Goal: Task Accomplishment & Management: Use online tool/utility

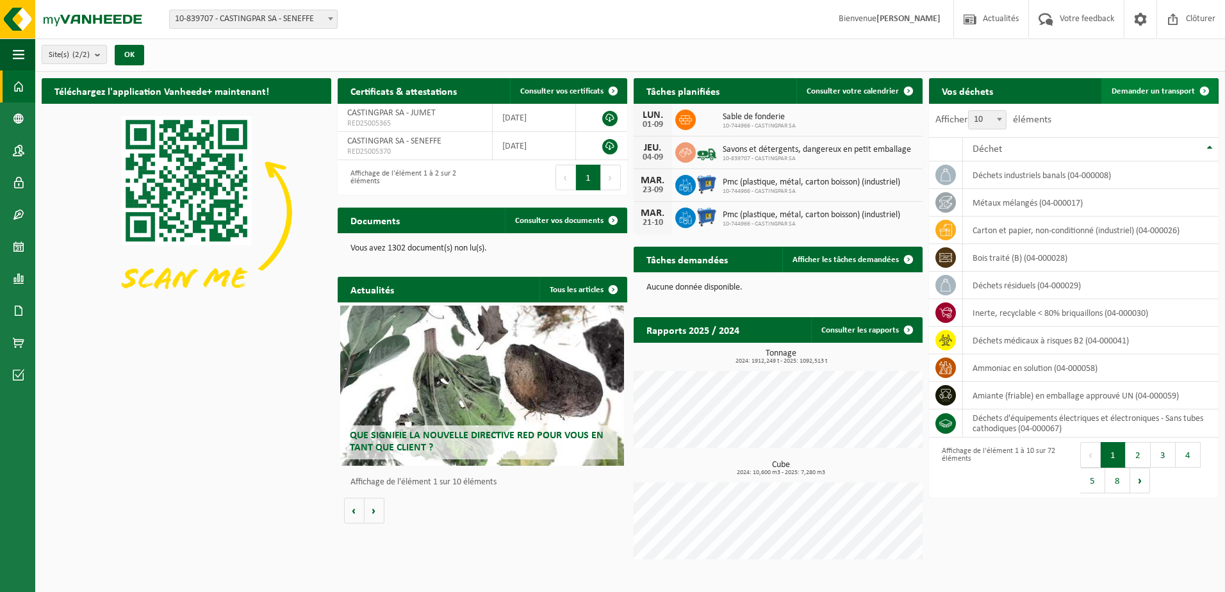
click at [1208, 83] on span at bounding box center [1205, 91] width 26 height 26
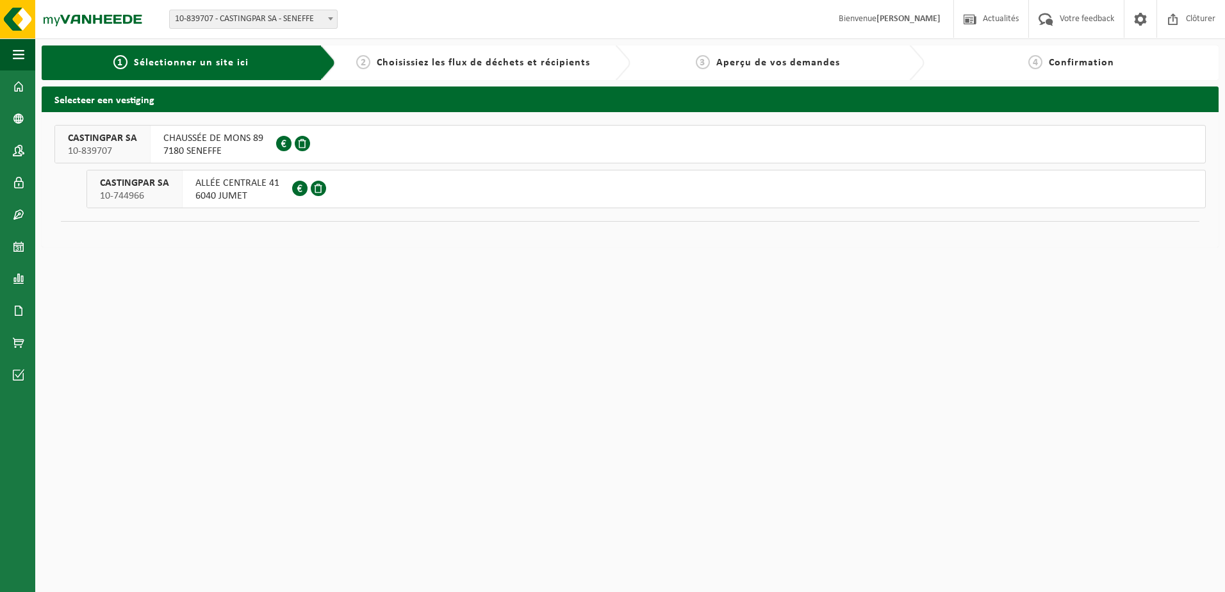
click at [217, 130] on div "CHAUSSÉE DE MONS 89 7180 SENEFFE 0418.306.164" at bounding box center [214, 144] width 126 height 37
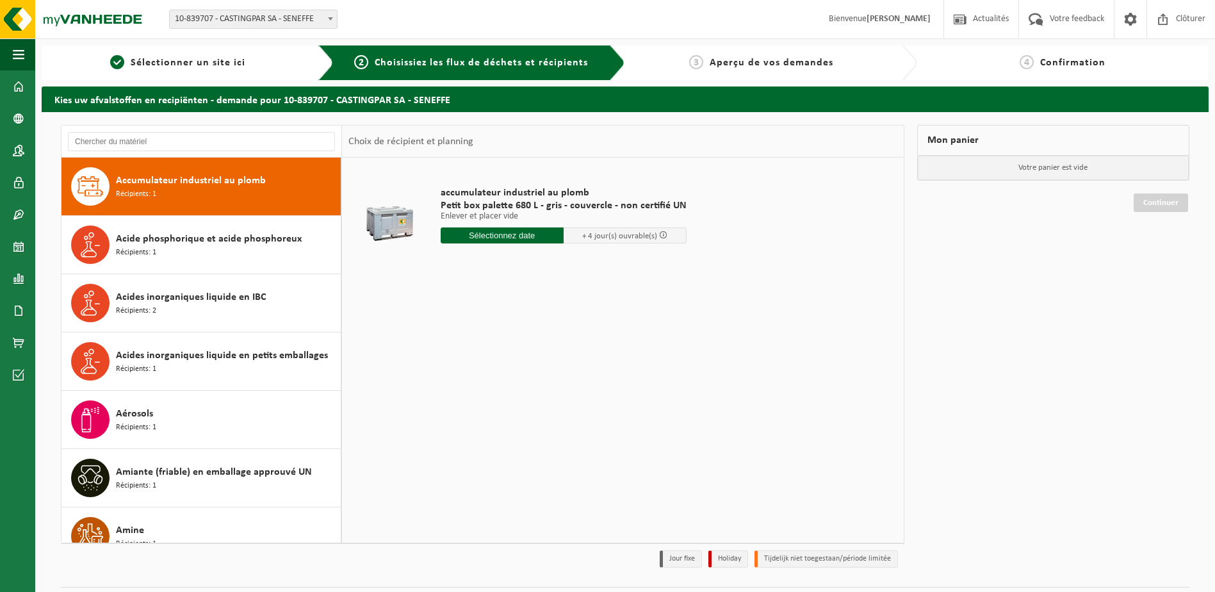
click at [201, 127] on div at bounding box center [201, 142] width 281 height 32
click at [201, 135] on input "text" at bounding box center [201, 141] width 267 height 19
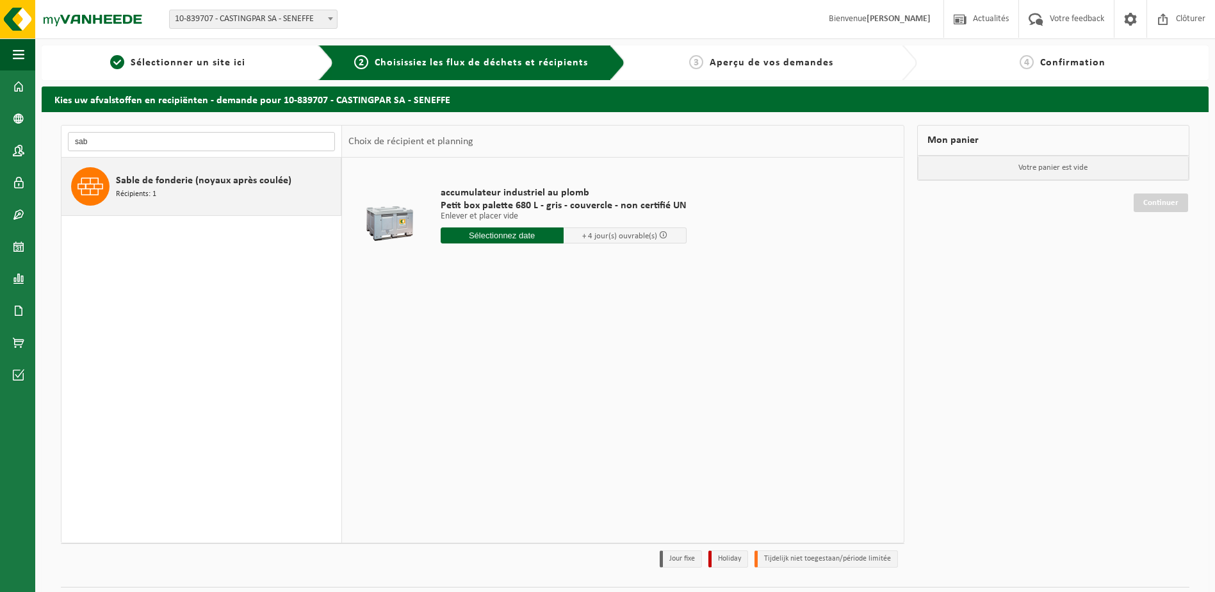
type input "sab"
click at [202, 169] on div "Sable de fonderie (noyaux après coulée) Récipients: 1" at bounding box center [227, 186] width 222 height 38
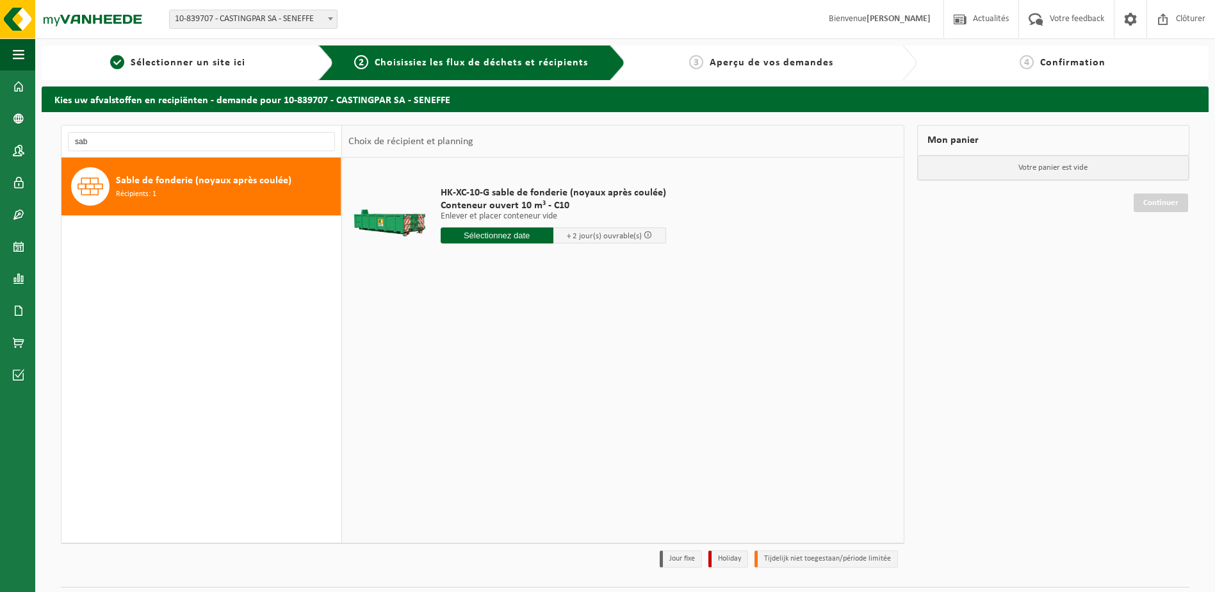
click at [537, 233] on input "text" at bounding box center [497, 235] width 113 height 16
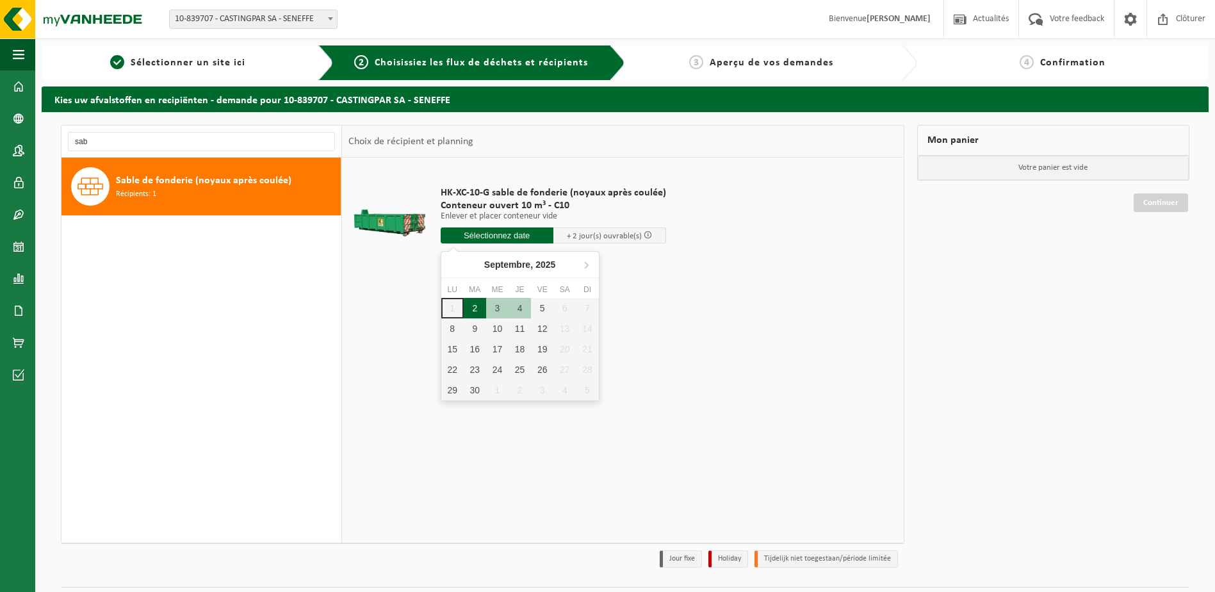
click at [480, 310] on div "2" at bounding box center [475, 308] width 22 height 20
type input "à partir de [DATE]"
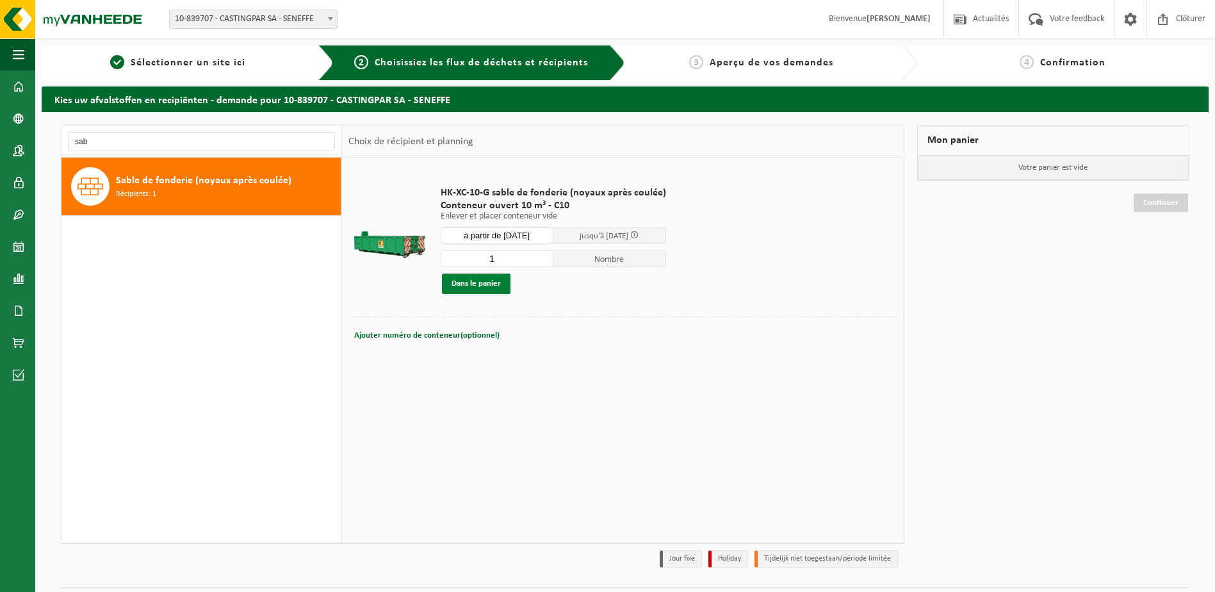
click at [472, 284] on button "Dans le panier" at bounding box center [476, 284] width 69 height 20
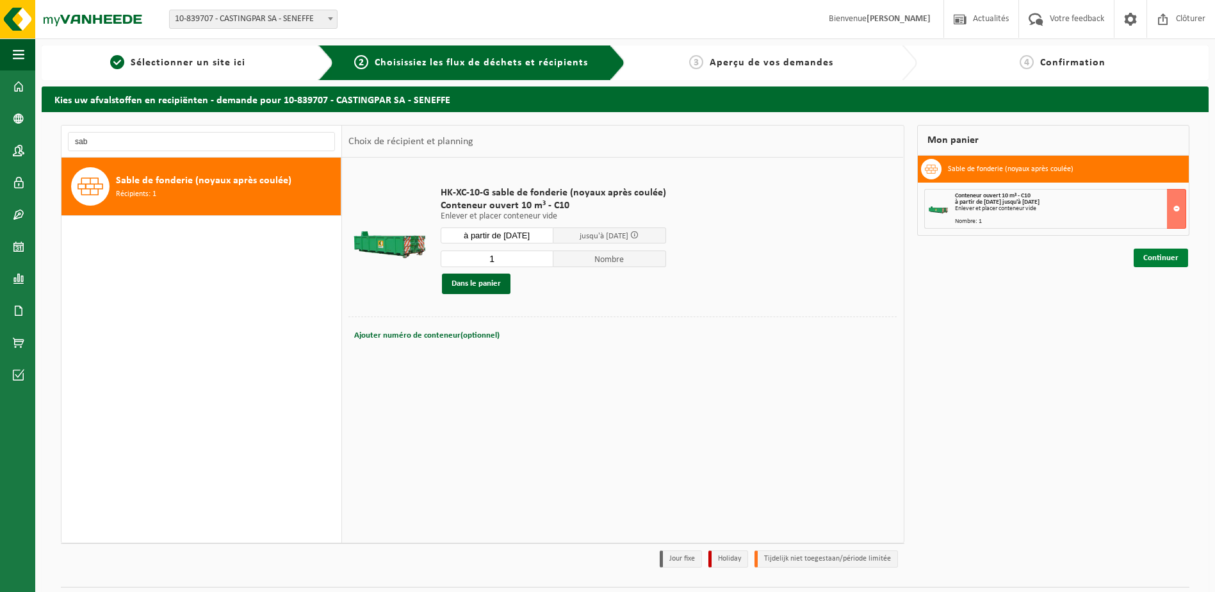
click at [1147, 256] on link "Continuer" at bounding box center [1161, 258] width 54 height 19
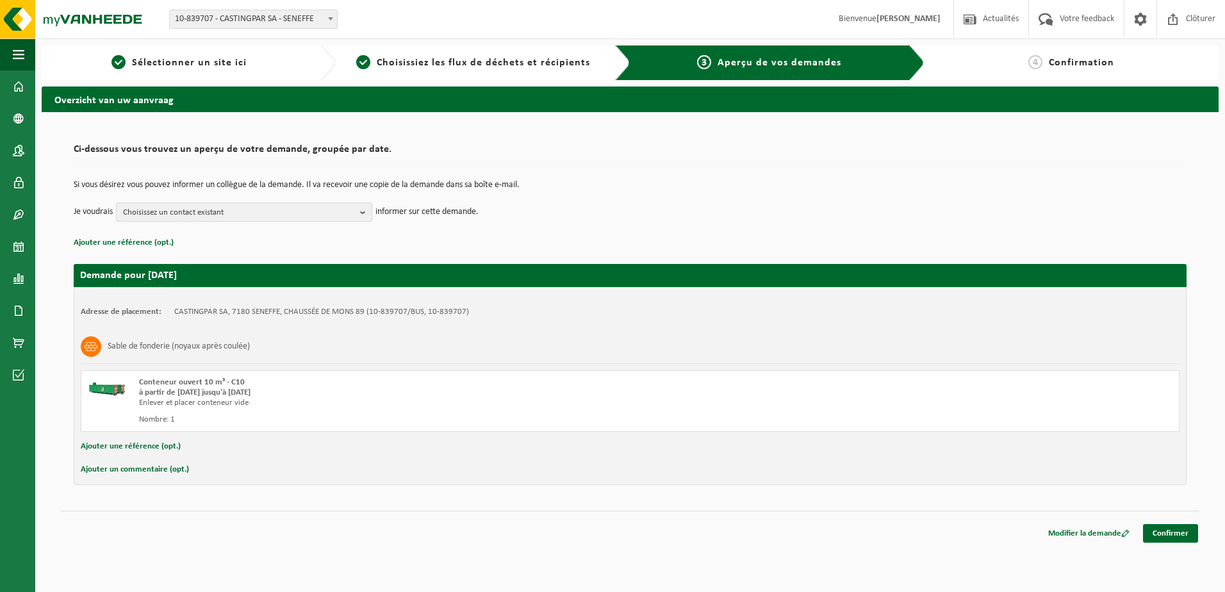
click at [242, 215] on span "Choisissez un contact existant" at bounding box center [239, 212] width 232 height 19
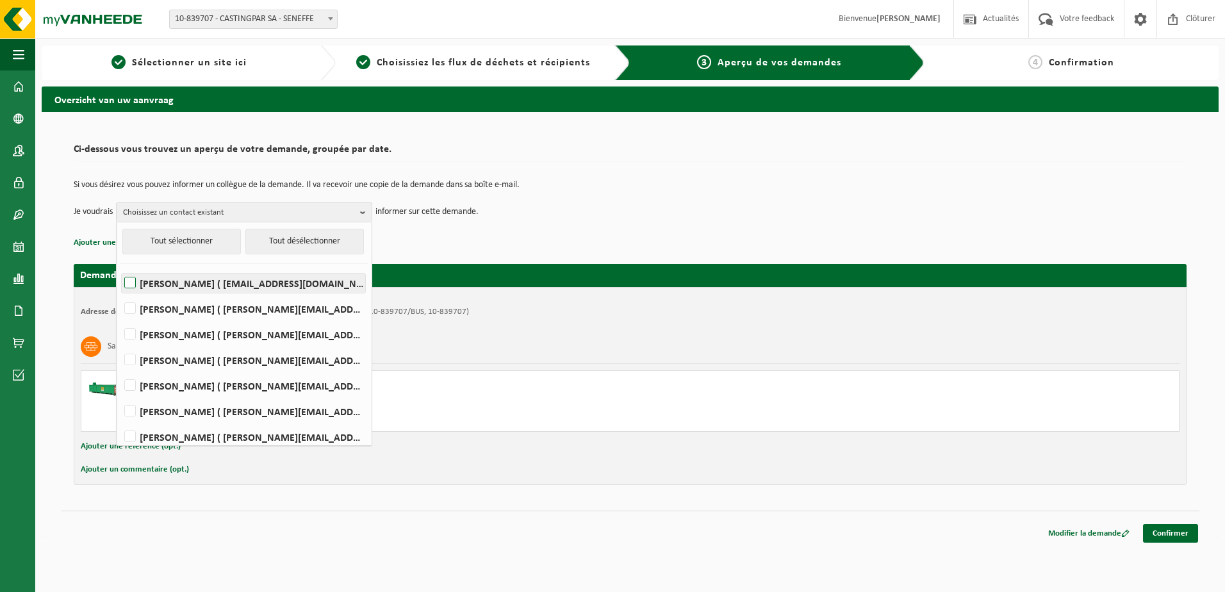
click at [127, 281] on label "MARIO Anzalla ( magasin@castingpar.com )" at bounding box center [243, 283] width 243 height 19
click at [120, 267] on input "MARIO Anzalla ( magasin@castingpar.com )" at bounding box center [119, 266] width 1 height 1
checkbox input "true"
click at [1156, 527] on link "Confirmer" at bounding box center [1170, 533] width 55 height 19
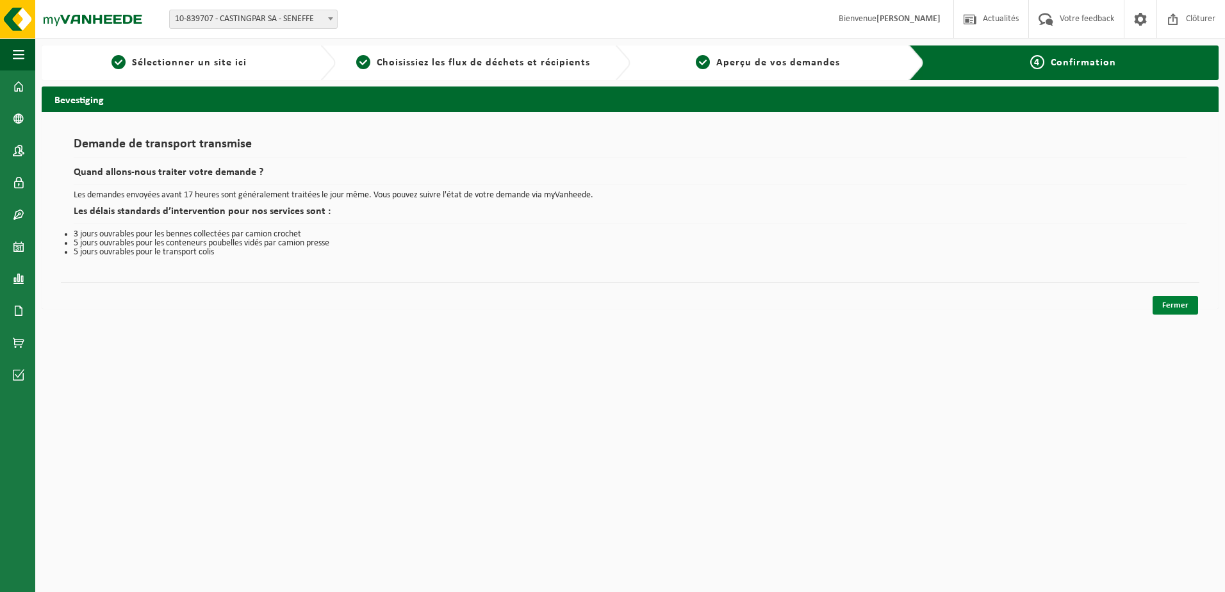
click at [1179, 304] on link "Fermer" at bounding box center [1174, 305] width 45 height 19
